Goal: Transaction & Acquisition: Purchase product/service

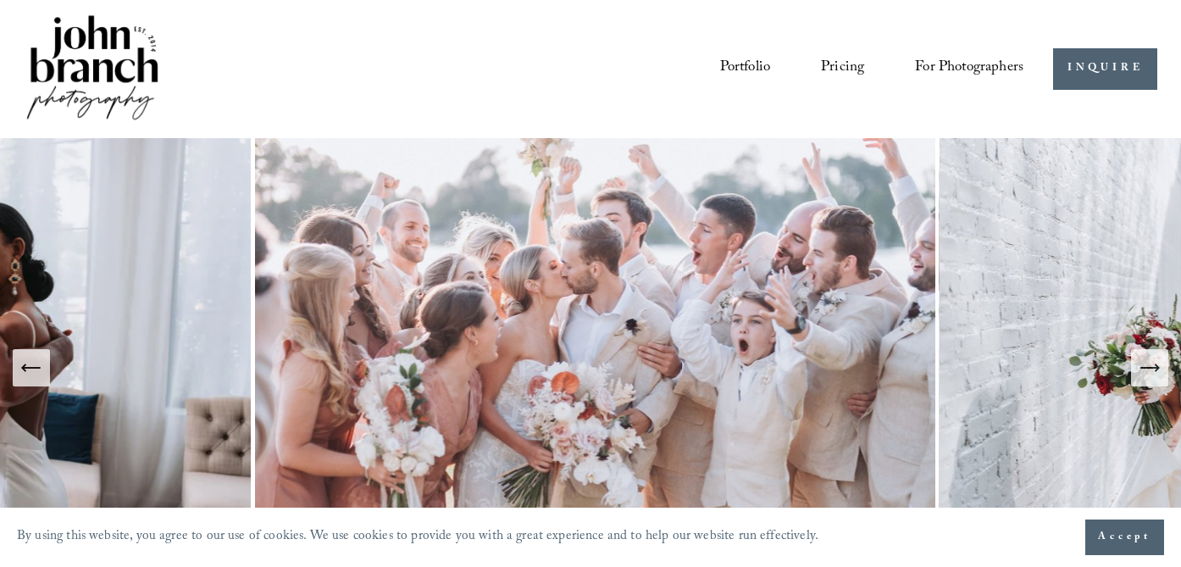
click at [0, 0] on span "Presets" at bounding box center [0, 0] width 0 height 0
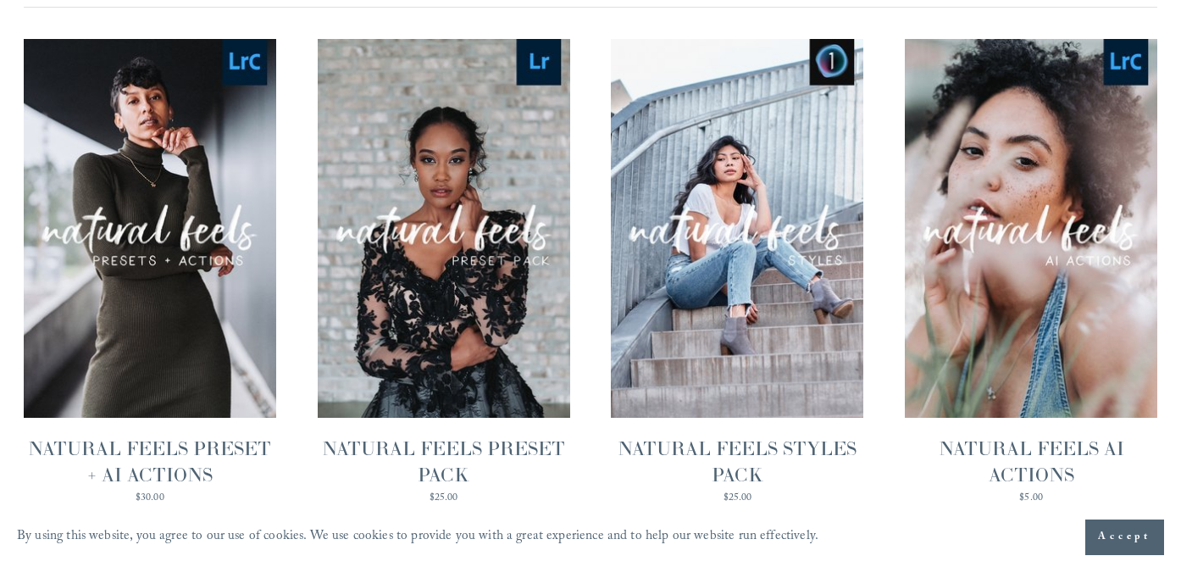
scroll to position [1683, 0]
click at [435, 191] on span "Quick View" at bounding box center [443, 189] width 106 height 47
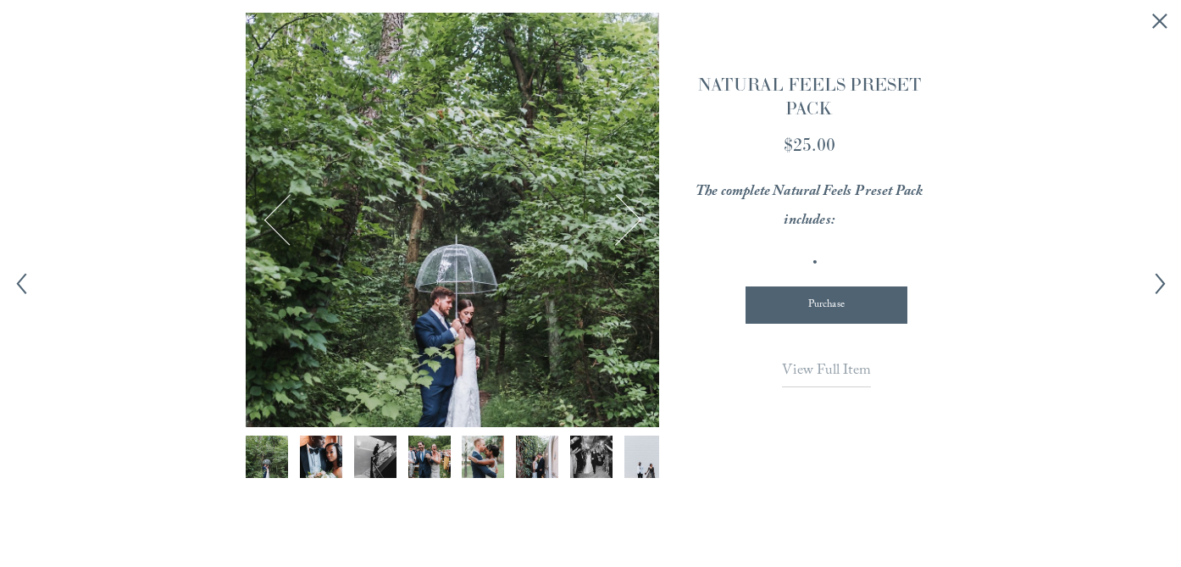
click at [319, 452] on img "Image 2 of 12" at bounding box center [321, 456] width 64 height 42
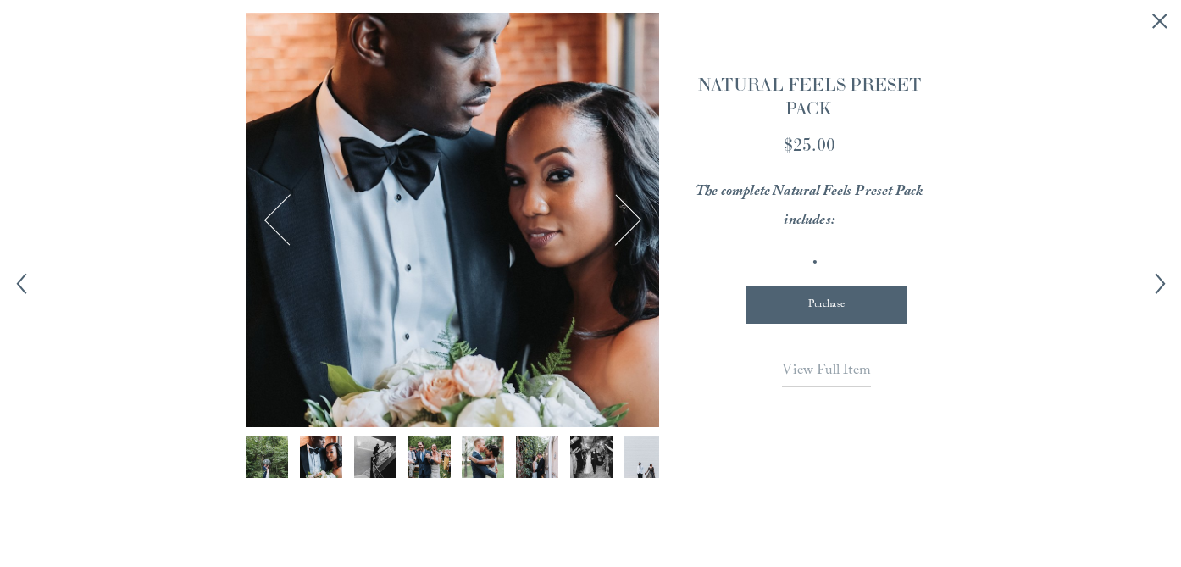
click at [363, 452] on img "Image 3 of 12" at bounding box center [375, 456] width 64 height 42
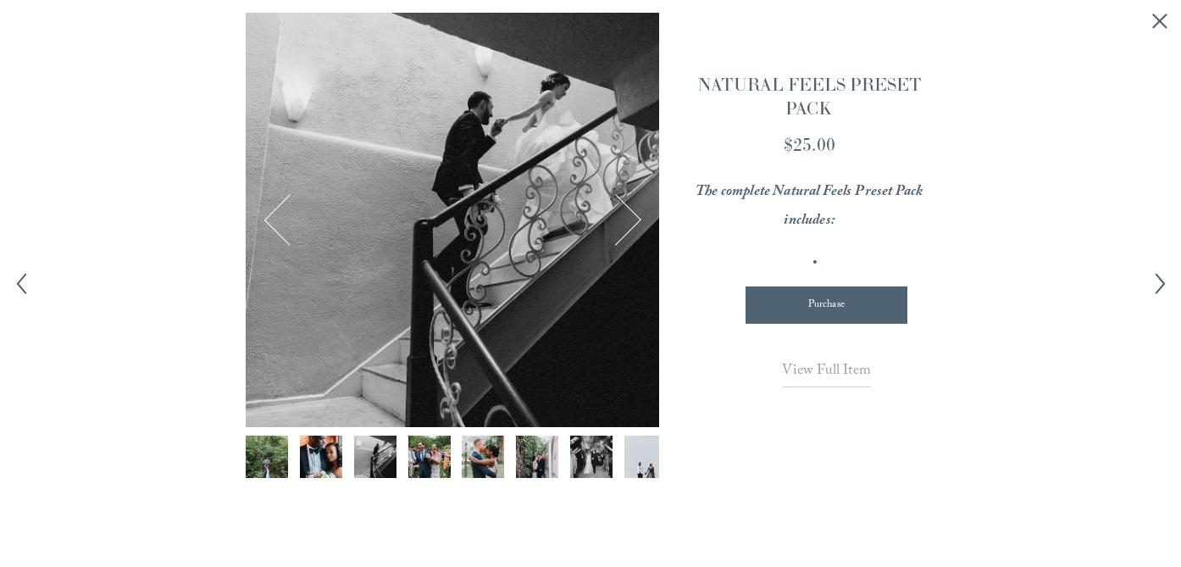
click at [407, 466] on img "Image 4 of 12" at bounding box center [429, 456] width 64 height 42
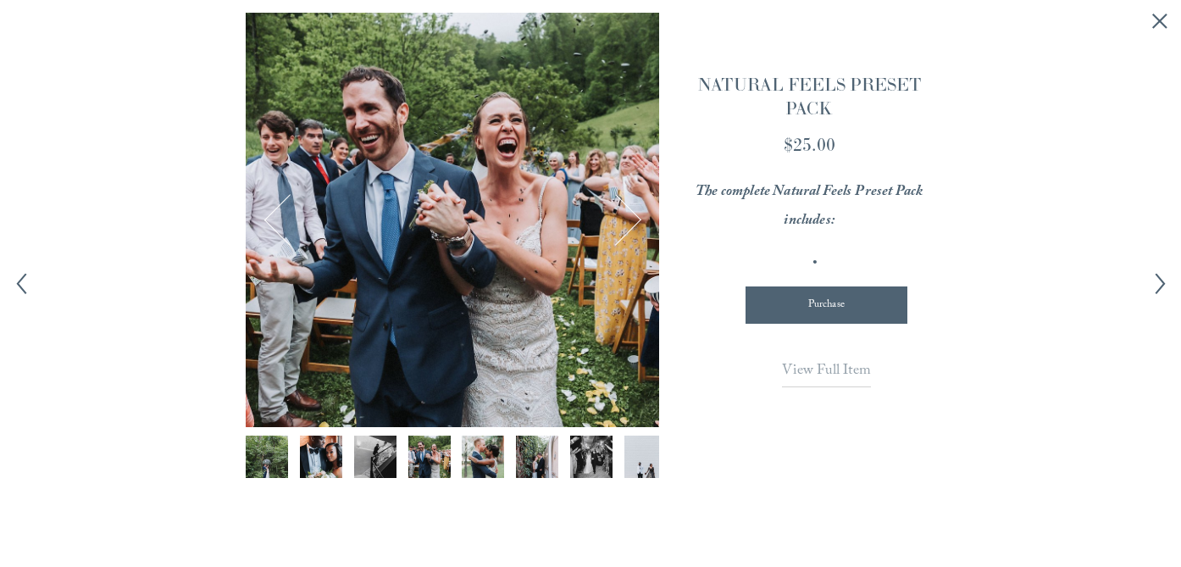
click at [465, 468] on img "Image 5 of 12" at bounding box center [483, 456] width 64 height 42
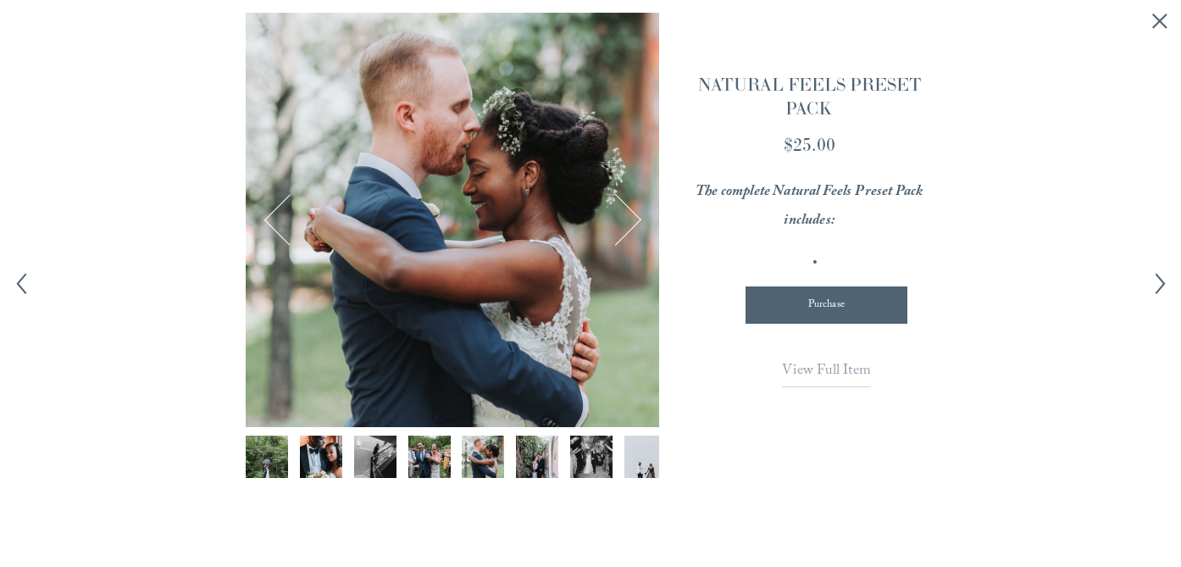
click at [517, 467] on img "Image 6 of 12" at bounding box center [538, 456] width 64 height 42
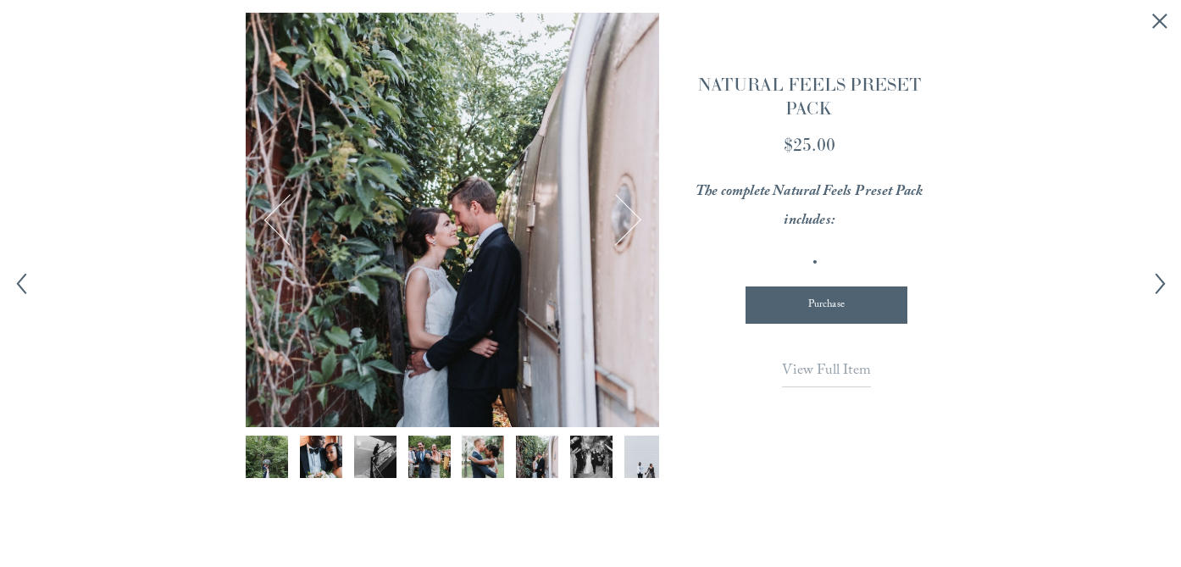
click at [573, 461] on img "Image 7 of 12" at bounding box center [592, 456] width 64 height 42
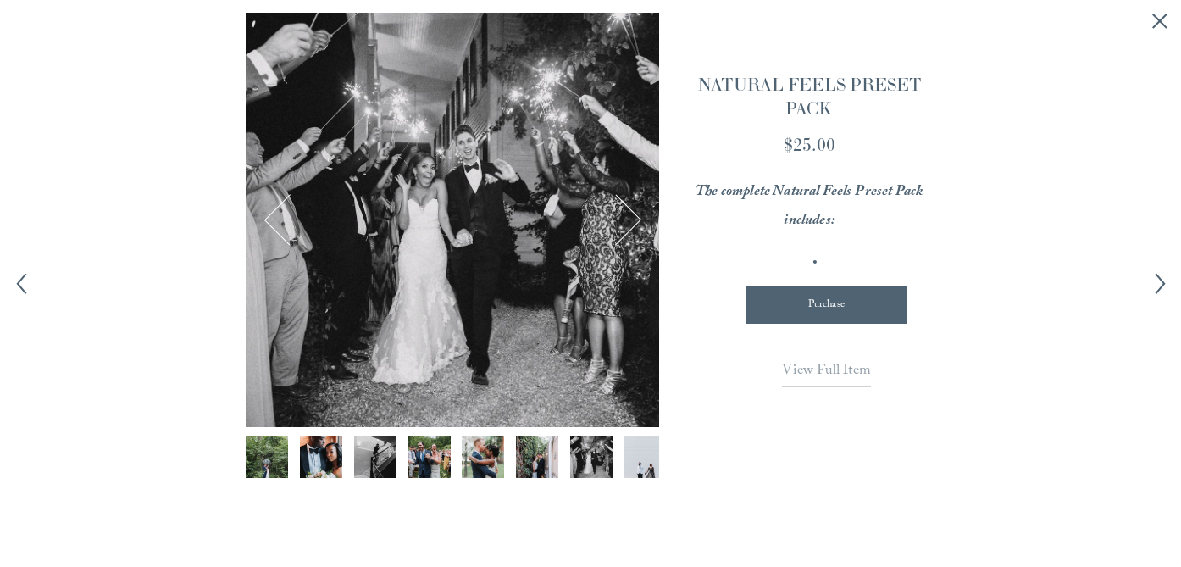
click at [623, 459] on div at bounding box center [453, 460] width 414 height 51
click at [638, 459] on img "Image 8 of 12" at bounding box center [646, 456] width 64 height 42
